Goal: Information Seeking & Learning: Learn about a topic

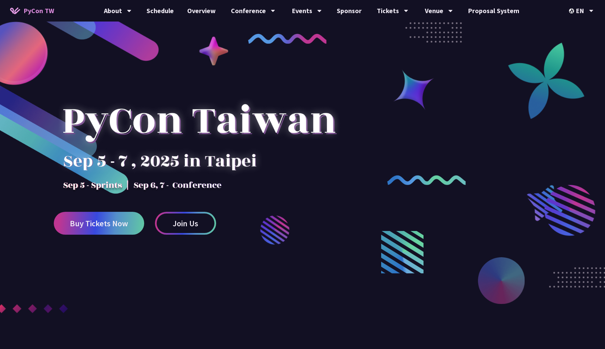
click at [174, 8] on link "Schedule" at bounding box center [160, 11] width 41 height 22
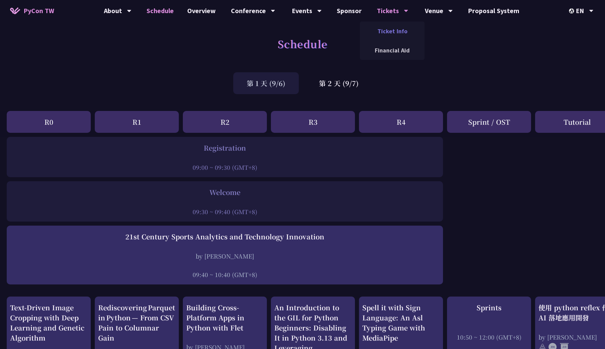
click at [395, 31] on link "Ticket Info" at bounding box center [392, 31] width 65 height 16
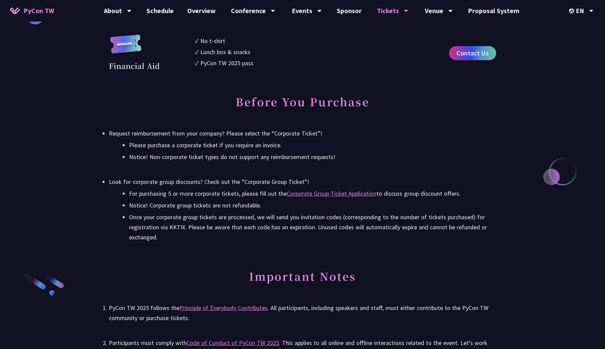
scroll to position [873, 0]
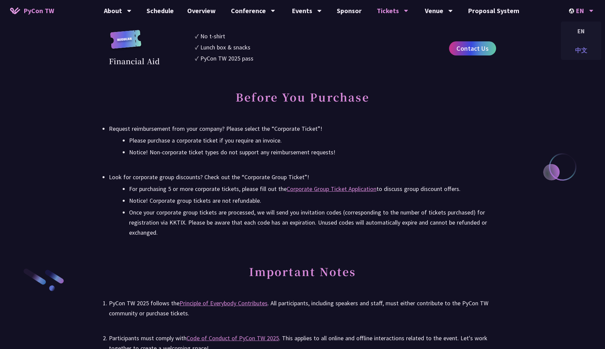
click at [581, 47] on div "中文" at bounding box center [581, 50] width 40 height 16
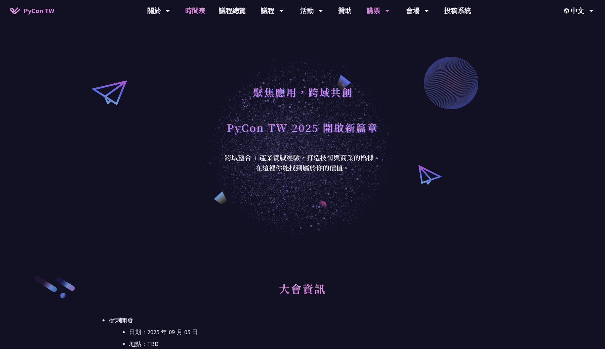
click at [195, 12] on link "時間表" at bounding box center [195, 11] width 34 height 22
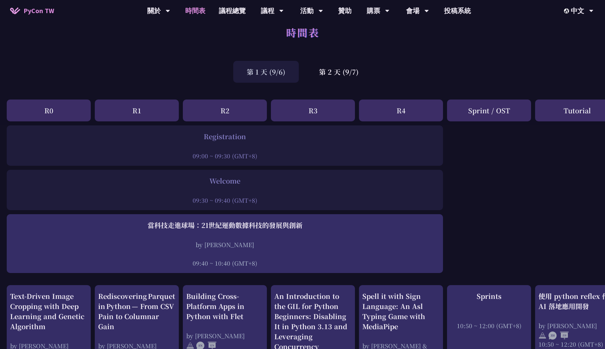
scroll to position [13, 0]
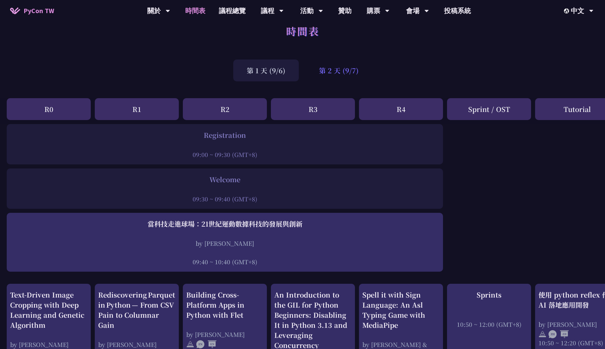
click at [332, 78] on div "第 2 天 (9/7)" at bounding box center [339, 70] width 67 height 22
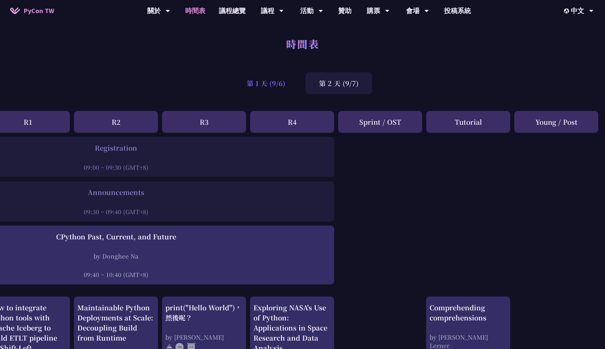
scroll to position [0, 0]
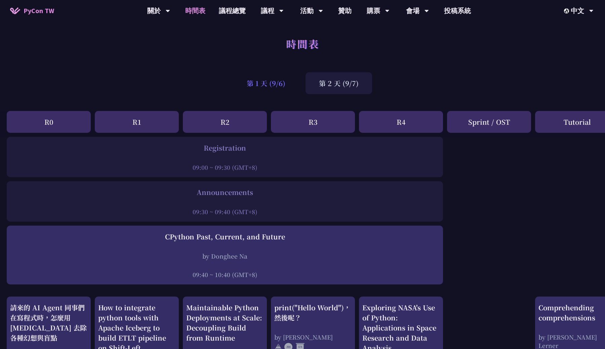
click at [269, 83] on div "第 1 天 (9/6)" at bounding box center [266, 83] width 66 height 22
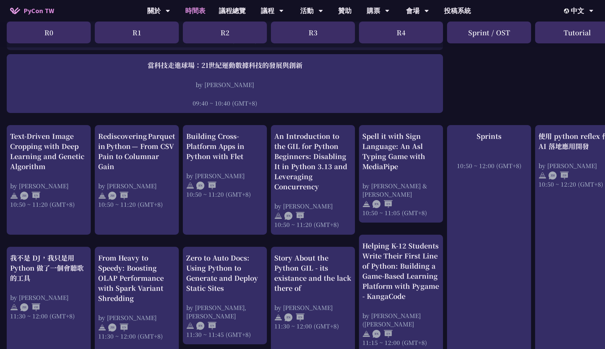
scroll to position [171, 0]
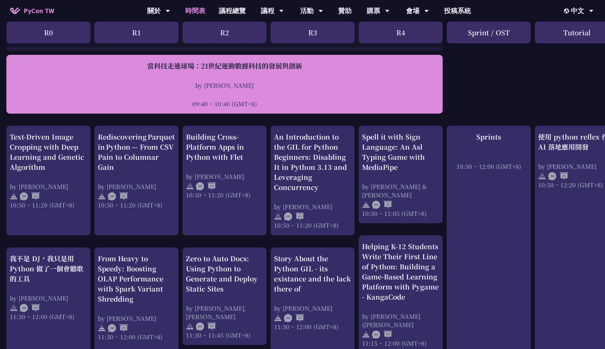
click at [397, 97] on div at bounding box center [225, 94] width 430 height 10
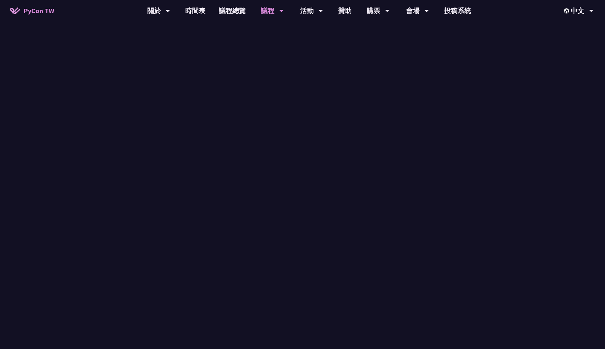
scroll to position [171, 0]
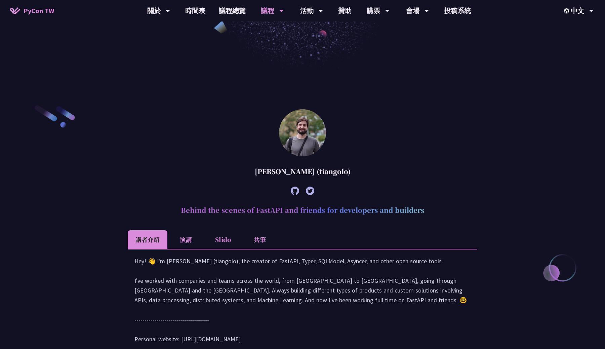
click at [405, 122] on \(tiangolo\) "[PERSON_NAME] (tiangolo) Behind the scenes of FastAPI and friends for developer…" at bounding box center [303, 233] width 350 height 248
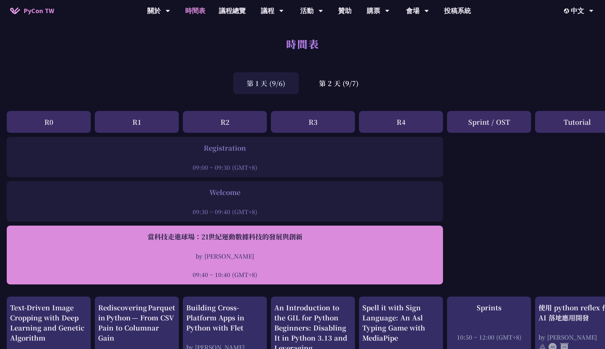
click at [352, 245] on div "當科技走進球場：21世紀運動數據科技的發展與創新 by [PERSON_NAME] 09:40 ~ 10:40 (GMT+8)" at bounding box center [225, 255] width 430 height 47
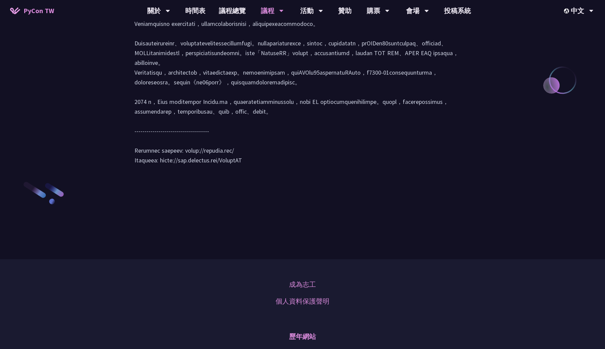
scroll to position [1029, 0]
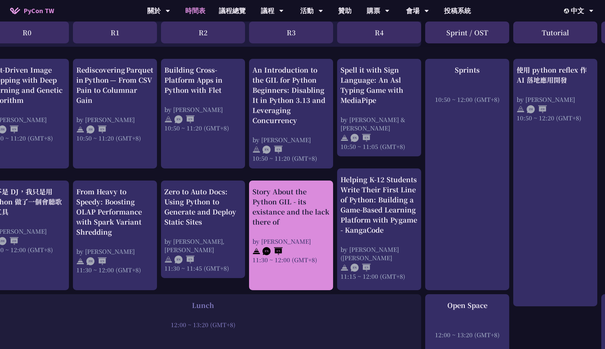
scroll to position [238, 21]
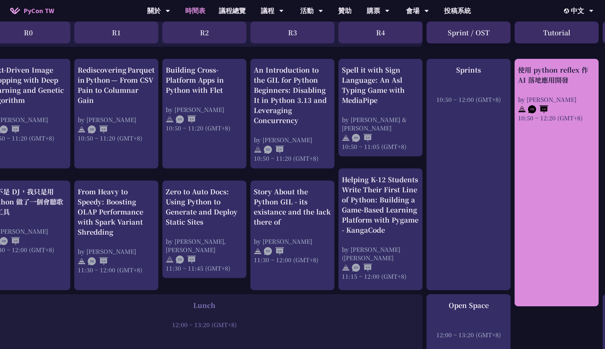
click at [558, 219] on div "使用 python reflex 作 AI 落地應用開發 by [PERSON_NAME] 10:50 ~ 12:20 (GMT+8)" at bounding box center [557, 182] width 84 height 247
click at [543, 102] on div "by [PERSON_NAME]" at bounding box center [556, 99] width 77 height 8
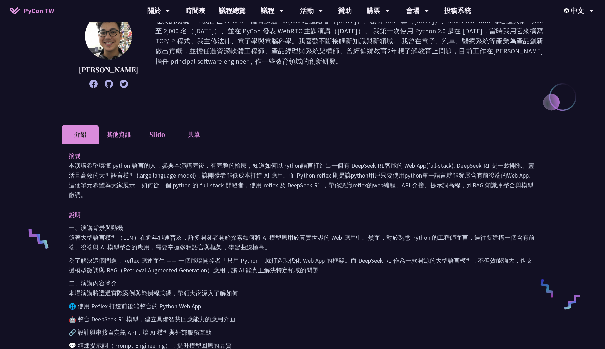
scroll to position [111, 0]
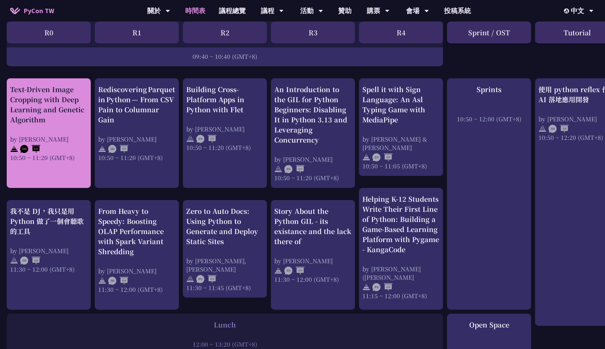
scroll to position [219, 0]
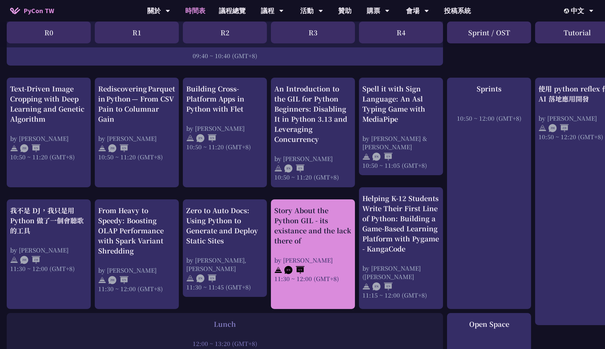
click at [293, 241] on div "Story About the Python GIL - its existance and the lack there of" at bounding box center [312, 225] width 77 height 40
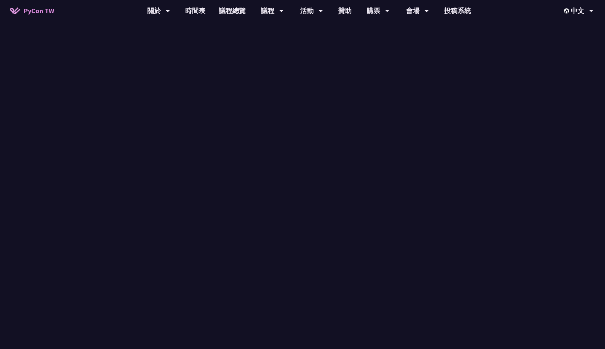
click at [293, 241] on div "當科技走進球場：21世紀運動數據科技的發展與創新" at bounding box center [225, 237] width 430 height 10
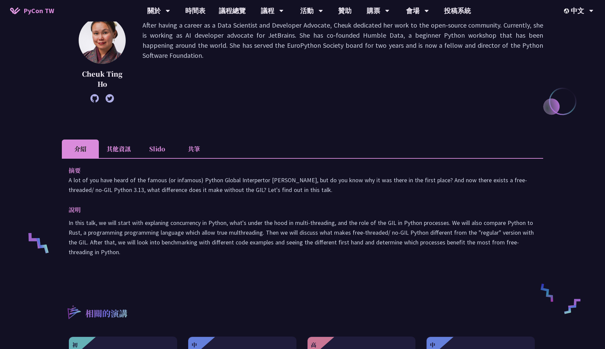
scroll to position [98, 0]
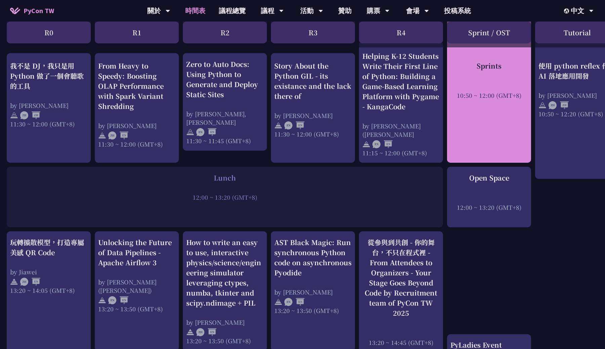
scroll to position [364, 0]
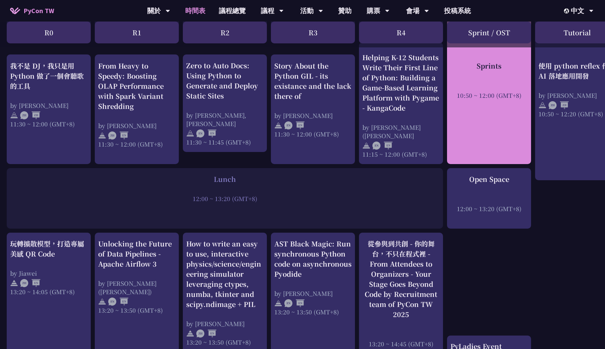
click at [476, 127] on div "Sprints 10:50 ~ 12:00 (GMT+8)" at bounding box center [489, 48] width 84 height 231
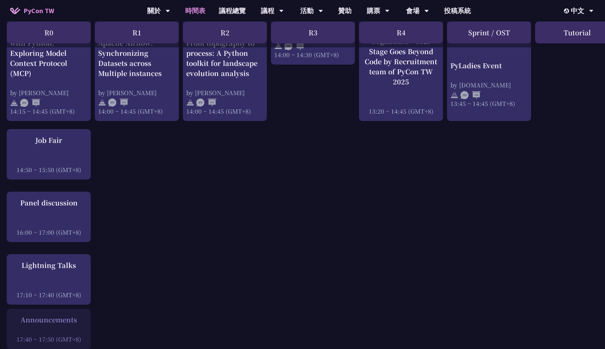
scroll to position [748, 0]
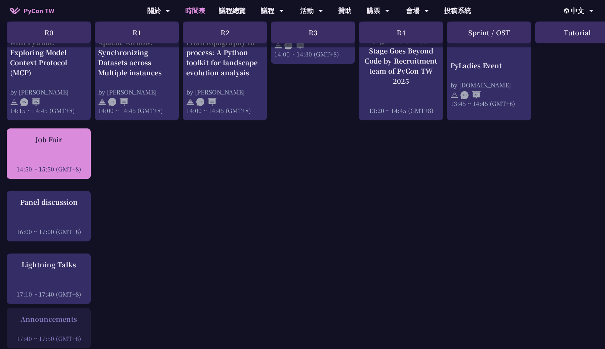
click at [31, 156] on div at bounding box center [48, 160] width 77 height 10
click at [40, 143] on div "Job Fair" at bounding box center [48, 139] width 77 height 10
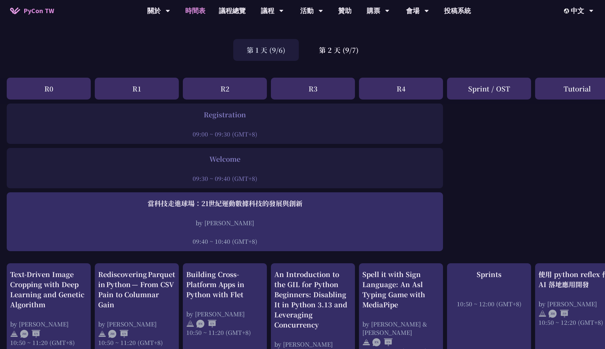
scroll to position [31, 0]
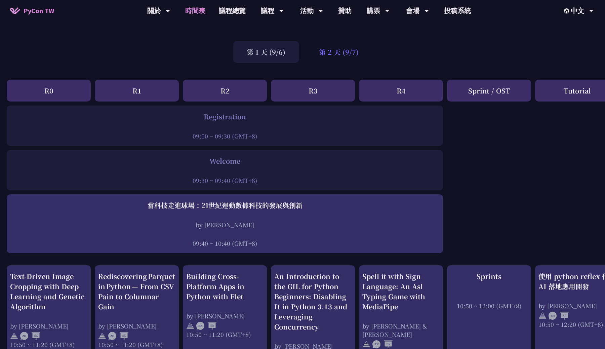
click at [330, 59] on div "第 2 天 (9/7)" at bounding box center [339, 52] width 67 height 22
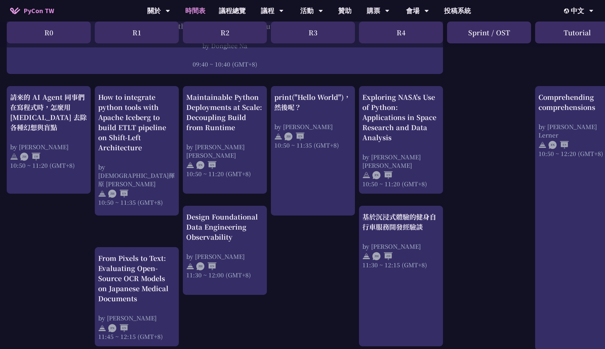
scroll to position [212, 0]
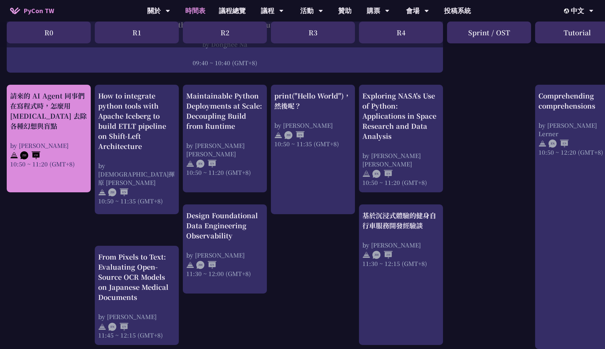
click at [70, 177] on div "請來的 AI Agent 同事們在寫程式時，怎麼用 [MEDICAL_DATA] 去除各種幻想與盲點 by [PERSON_NAME] 10:50 ~ 11:…" at bounding box center [49, 139] width 84 height 108
click at [50, 152] on div at bounding box center [48, 155] width 77 height 10
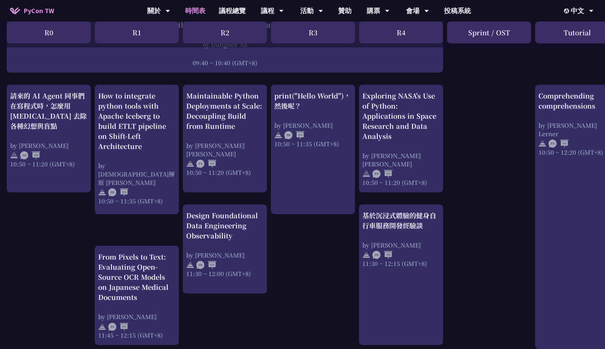
scroll to position [220, 0]
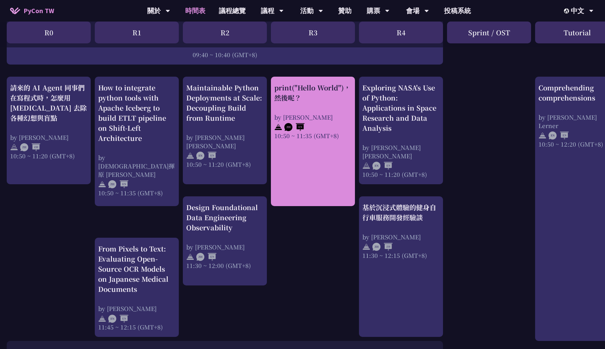
click at [279, 154] on div "print("Hello World")，然後呢？ by [PERSON_NAME] 10:50 ~ 11:35 (GMT+8)" at bounding box center [313, 141] width 84 height 129
click at [302, 104] on div "print("Hello World")，然後呢？ by [PERSON_NAME] 10:50 ~ 11:35 (GMT+8)" at bounding box center [312, 111] width 77 height 57
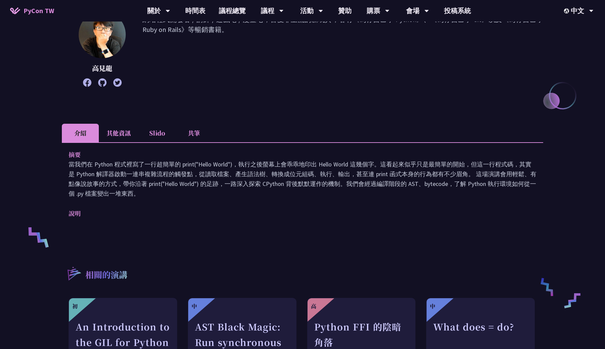
scroll to position [104, 0]
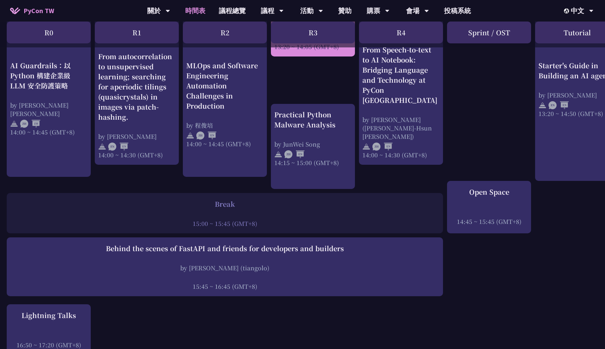
scroll to position [675, 0]
